Goal: Task Accomplishment & Management: Complete application form

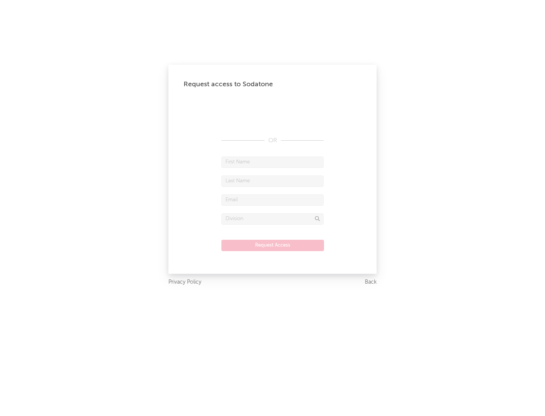
click at [272, 162] on input "text" at bounding box center [272, 162] width 102 height 11
type input "[PERSON_NAME]"
click at [272, 181] on input "text" at bounding box center [272, 180] width 102 height 11
type input "[PERSON_NAME]"
click at [272, 200] on input "text" at bounding box center [272, 199] width 102 height 11
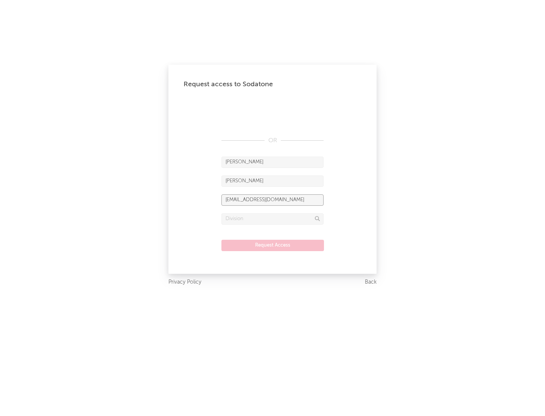
type input "[EMAIL_ADDRESS][DOMAIN_NAME]"
click at [272, 219] on input "text" at bounding box center [272, 218] width 102 height 11
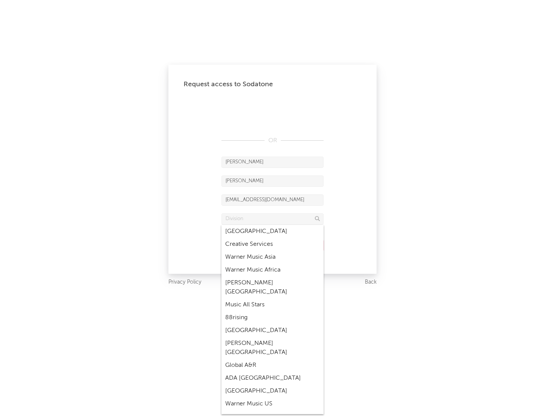
click at [270, 298] on div "Music All Stars" at bounding box center [272, 304] width 102 height 13
type input "Music All Stars"
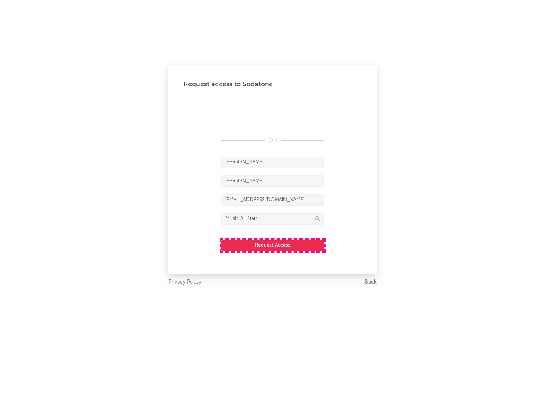
click at [272, 245] on button "Request Access" at bounding box center [272, 245] width 102 height 11
